Goal: Information Seeking & Learning: Check status

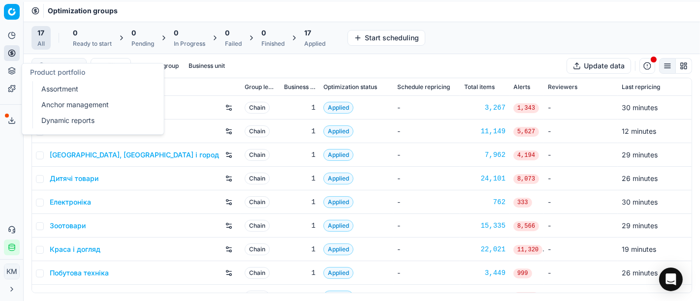
click at [11, 75] on button "Product portfolio" at bounding box center [12, 71] width 16 height 16
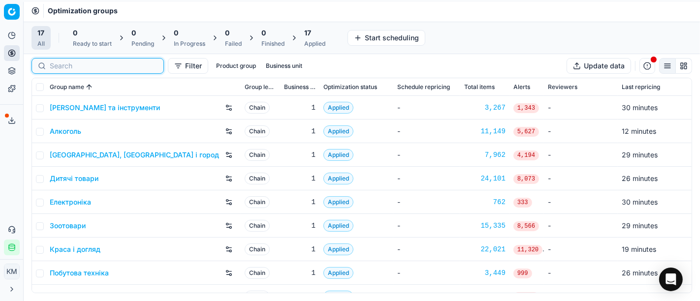
click at [60, 66] on input at bounding box center [104, 66] width 108 height 10
paste input "198401"
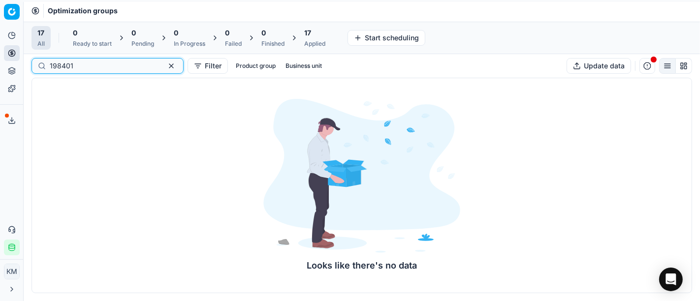
type input "198401"
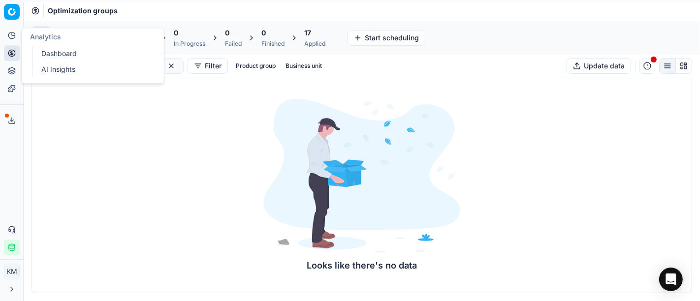
click at [8, 36] on icon at bounding box center [12, 36] width 8 height 8
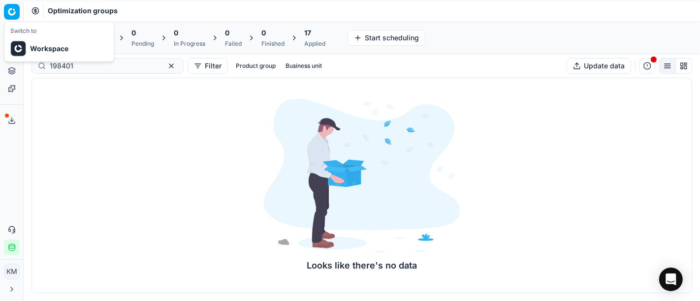
click at [4, 6] on html "Pricing platform Analytics Pricing Product portfolio Templates Export service 7…" at bounding box center [350, 150] width 700 height 301
click at [12, 72] on html "Pricing platform Analytics Pricing Product portfolio Templates Export service 7…" at bounding box center [350, 150] width 700 height 301
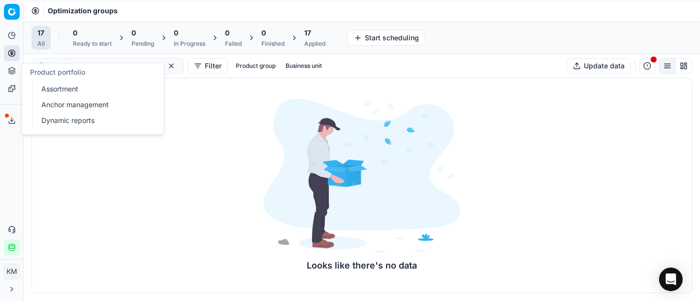
click at [75, 86] on link "Assortment" at bounding box center [94, 89] width 115 height 14
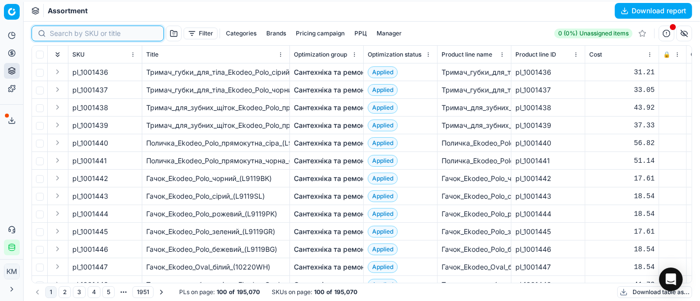
click at [52, 30] on input at bounding box center [104, 34] width 108 height 10
paste input "198401"
type input "198401"
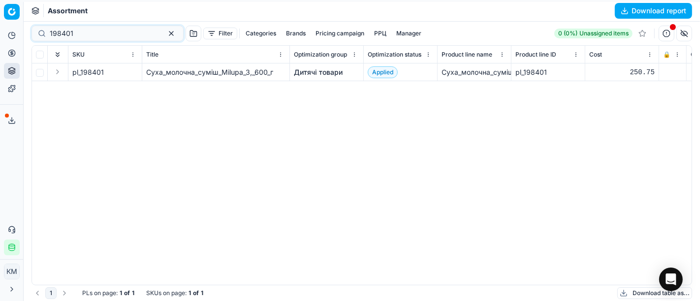
click at [87, 76] on span "pl_198401" at bounding box center [88, 72] width 32 height 10
click at [131, 171] on div "pl_198401 Суха_молочна_суміш_Milupa_3,_600_г Дитячі товари Applied Суха_молочна…" at bounding box center [362, 175] width 660 height 222
click at [9, 38] on icon at bounding box center [11, 36] width 6 height 6
click at [96, 171] on div "pl_198401 Суха_молочна_суміш_Milupa_3,_600_г Дитячі товари Applied Суха_молочна…" at bounding box center [362, 175] width 660 height 222
click at [165, 33] on button "button" at bounding box center [171, 34] width 12 height 12
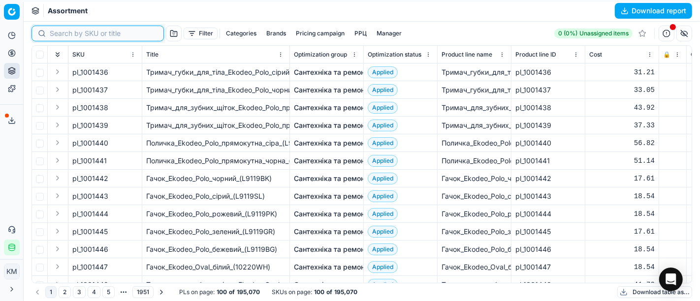
click at [65, 29] on input at bounding box center [104, 34] width 108 height 10
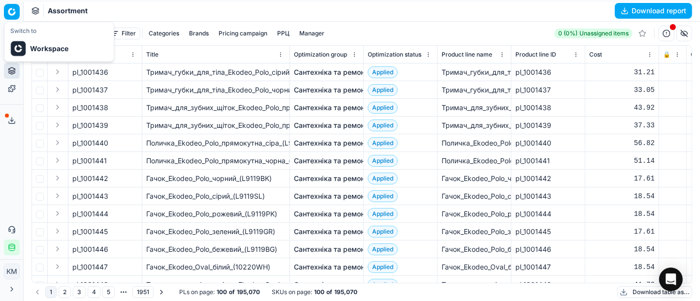
click at [8, 12] on html "Pricing platform Analytics Pricing Product portfolio Templates Export service 7…" at bounding box center [350, 150] width 700 height 301
click at [85, 10] on html "Pricing platform Analytics Pricing Product portfolio Templates Export service 7…" at bounding box center [350, 150] width 700 height 301
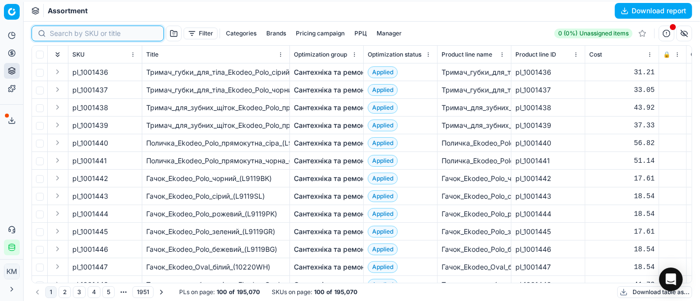
click at [50, 33] on input at bounding box center [104, 34] width 108 height 10
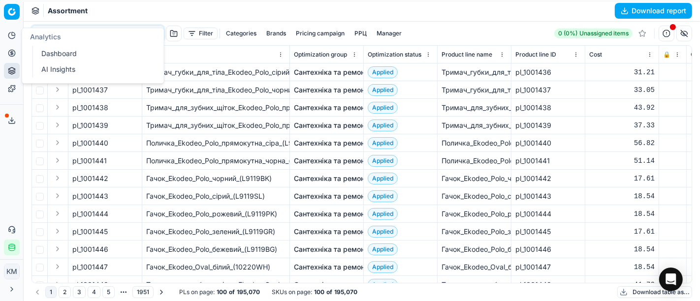
click at [8, 38] on icon at bounding box center [12, 36] width 8 height 8
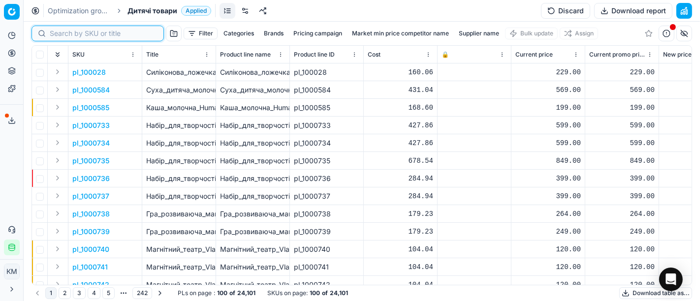
click at [53, 37] on input at bounding box center [104, 34] width 108 height 10
paste input "198401"
type input "198401"
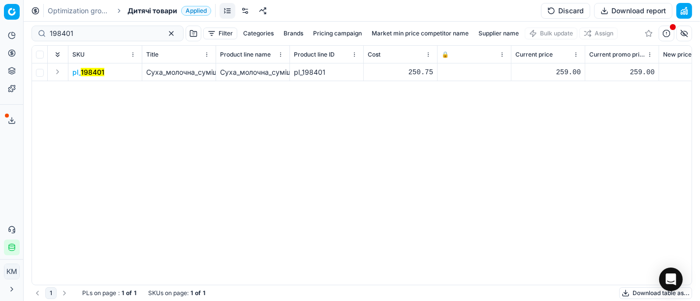
click at [84, 73] on mark "198401" at bounding box center [93, 72] width 24 height 8
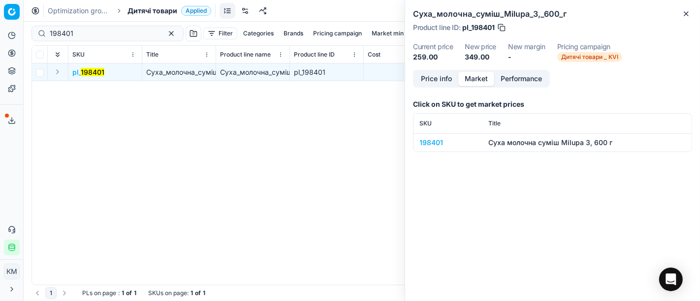
click at [469, 76] on button "Market" at bounding box center [477, 79] width 36 height 14
click at [426, 144] on div "198401" at bounding box center [448, 143] width 57 height 10
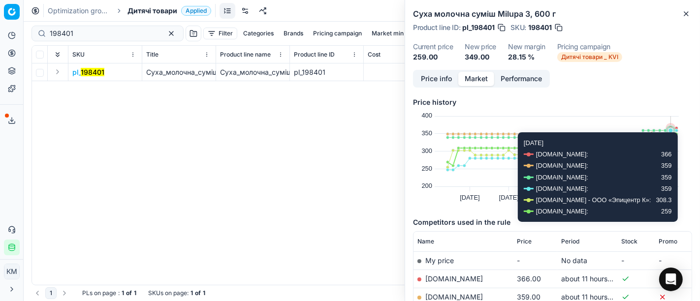
click at [671, 167] on icon at bounding box center [671, 166] width 5 height 5
